Goal: Navigation & Orientation: Find specific page/section

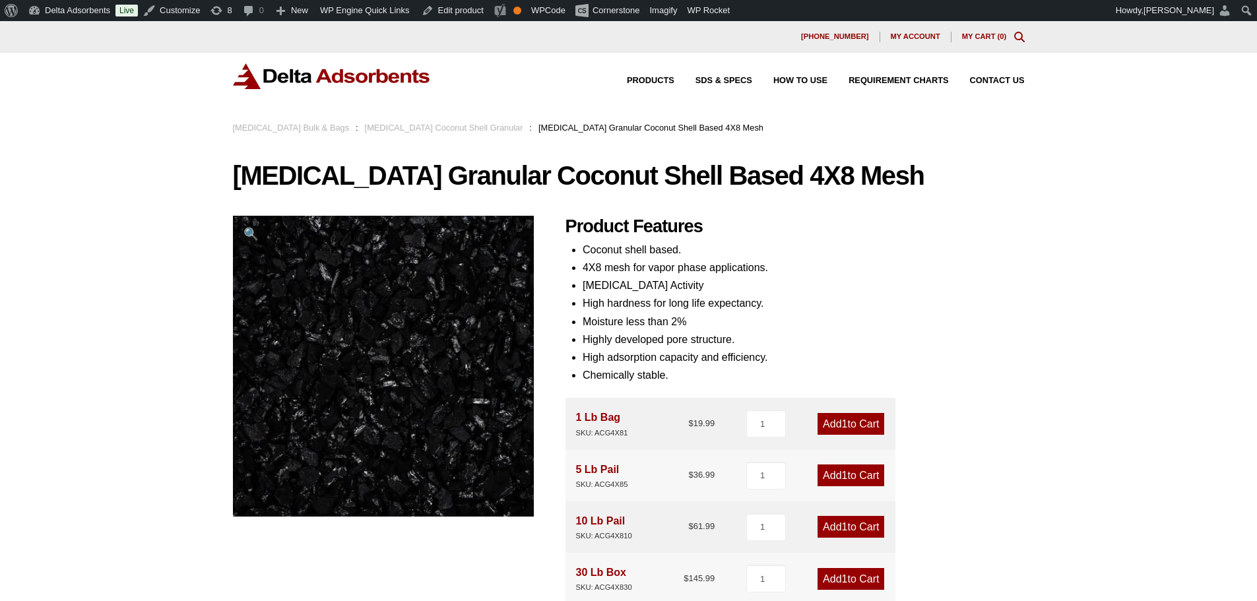
click at [313, 65] on img at bounding box center [332, 76] width 198 height 26
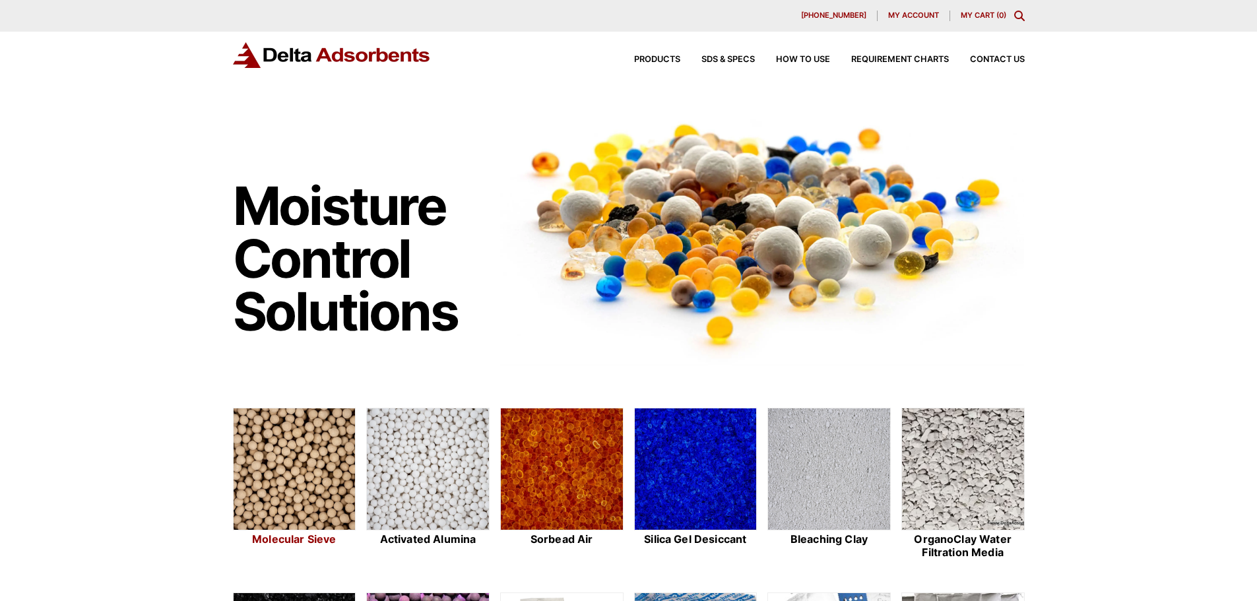
click at [296, 447] on img at bounding box center [295, 469] width 122 height 123
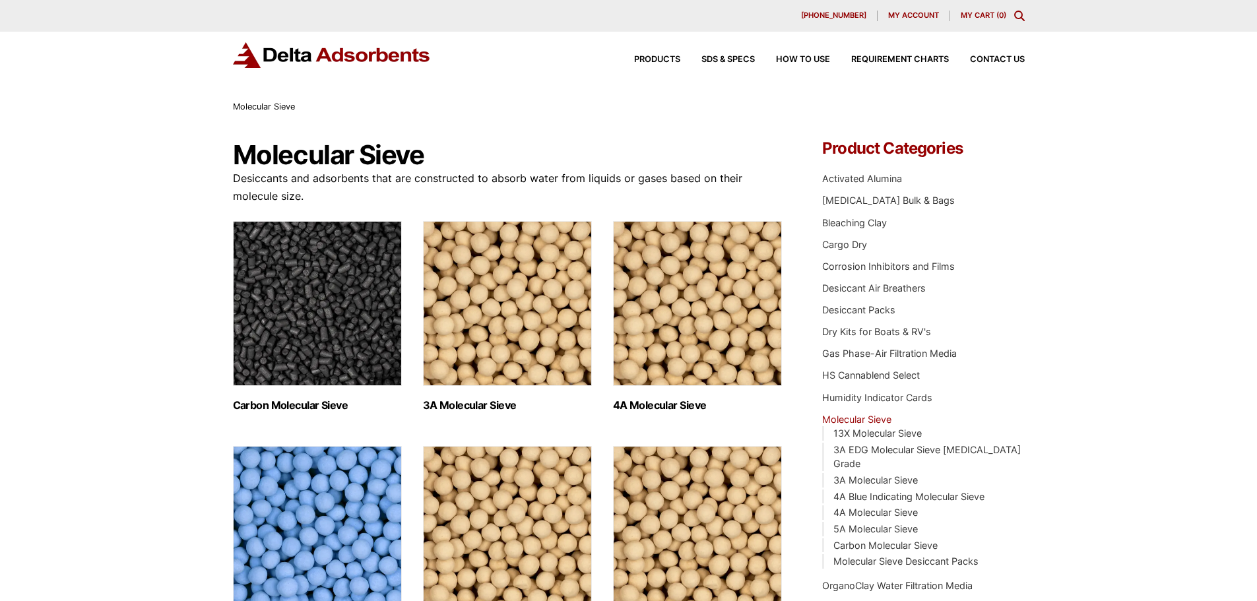
click at [663, 317] on img "Visit product category 4A Molecular Sieve" at bounding box center [697, 303] width 169 height 165
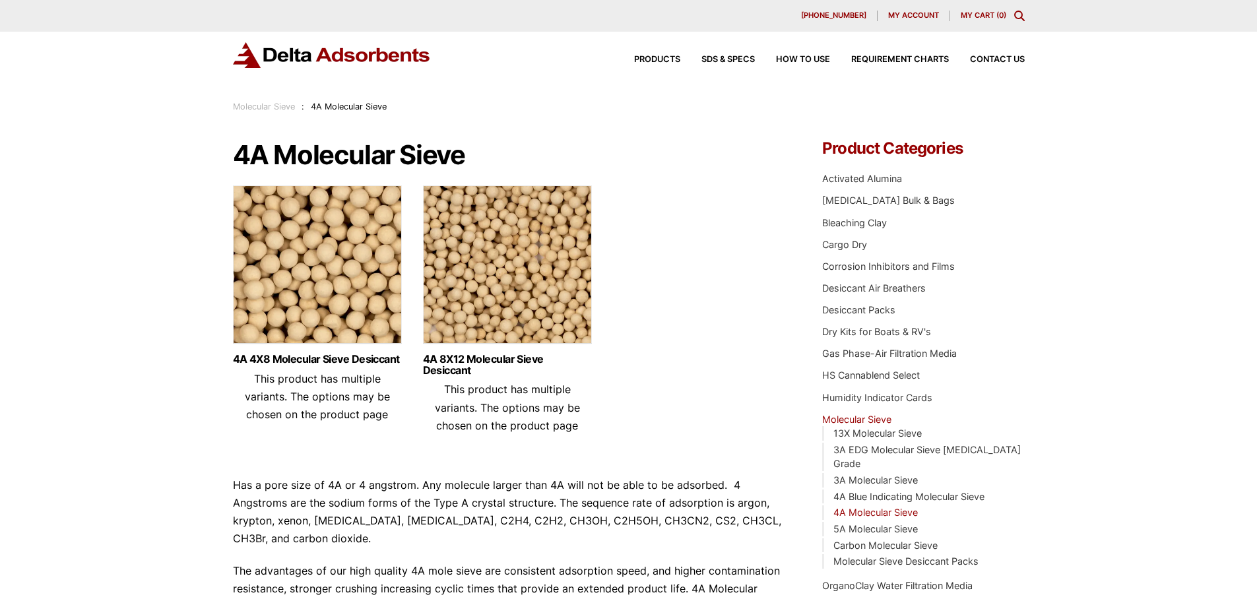
click at [362, 231] on img at bounding box center [317, 267] width 169 height 165
